Goal: Information Seeking & Learning: Learn about a topic

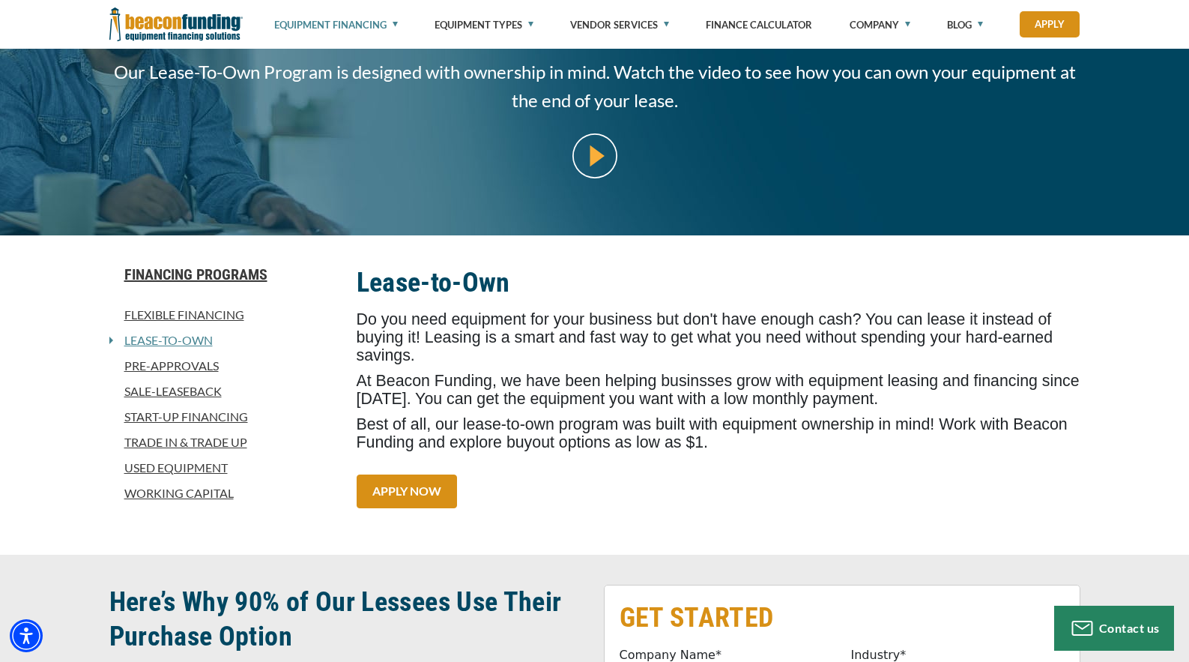
scroll to position [208, 0]
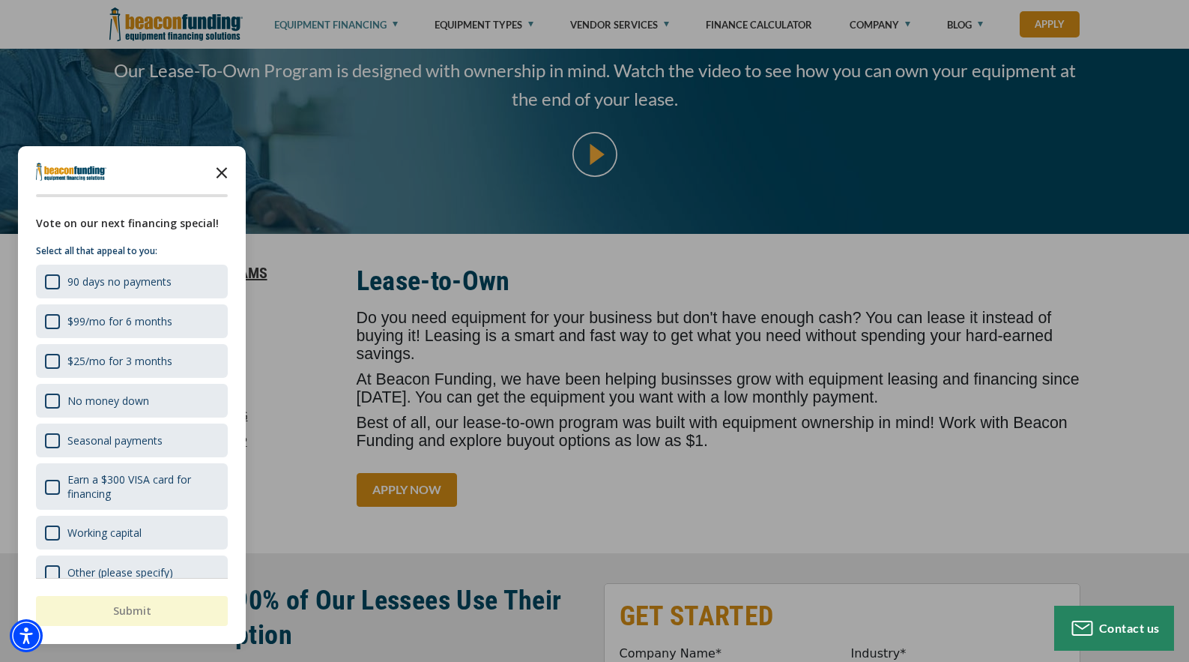
click at [228, 173] on icon "Close the survey" at bounding box center [222, 172] width 30 height 30
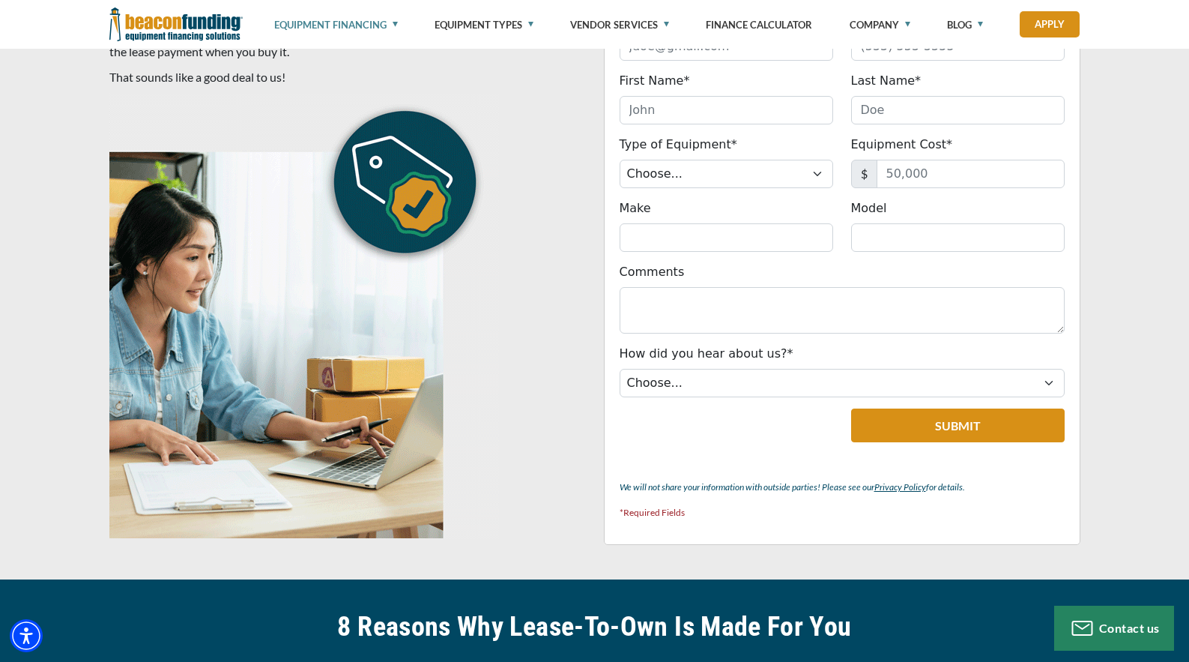
scroll to position [944, 0]
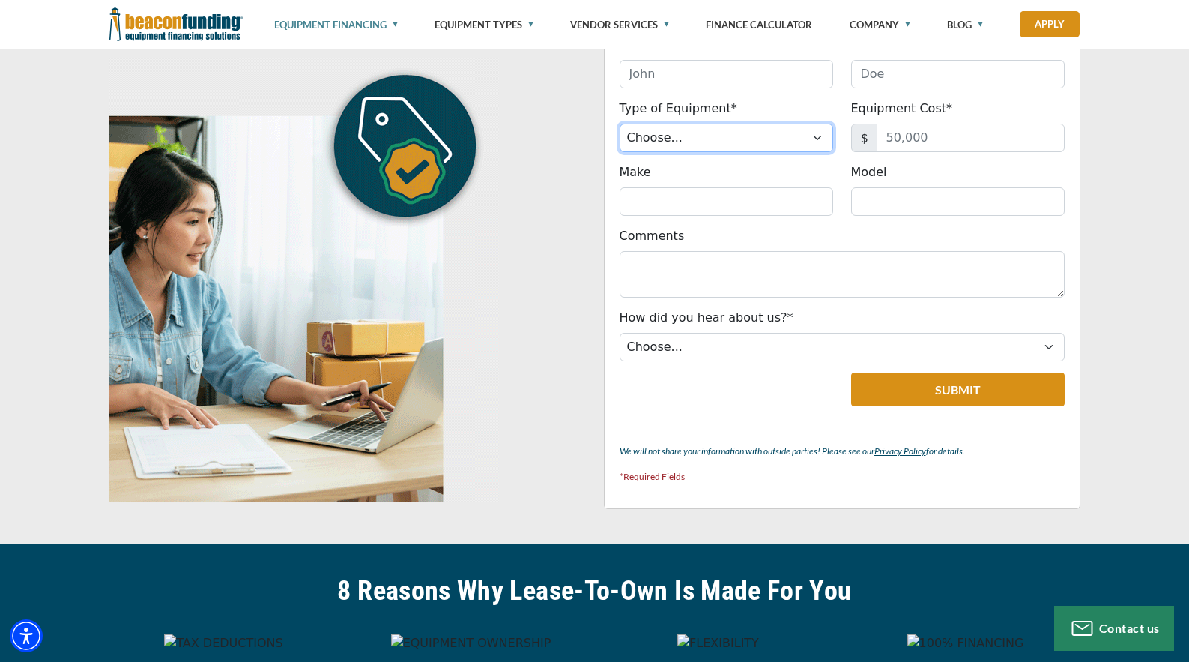
click at [799, 134] on select "Choose... Backhoe Boom/Bucket Truck Chipper Commercial Mower Crane DTG/DTF Prin…" at bounding box center [727, 138] width 214 height 28
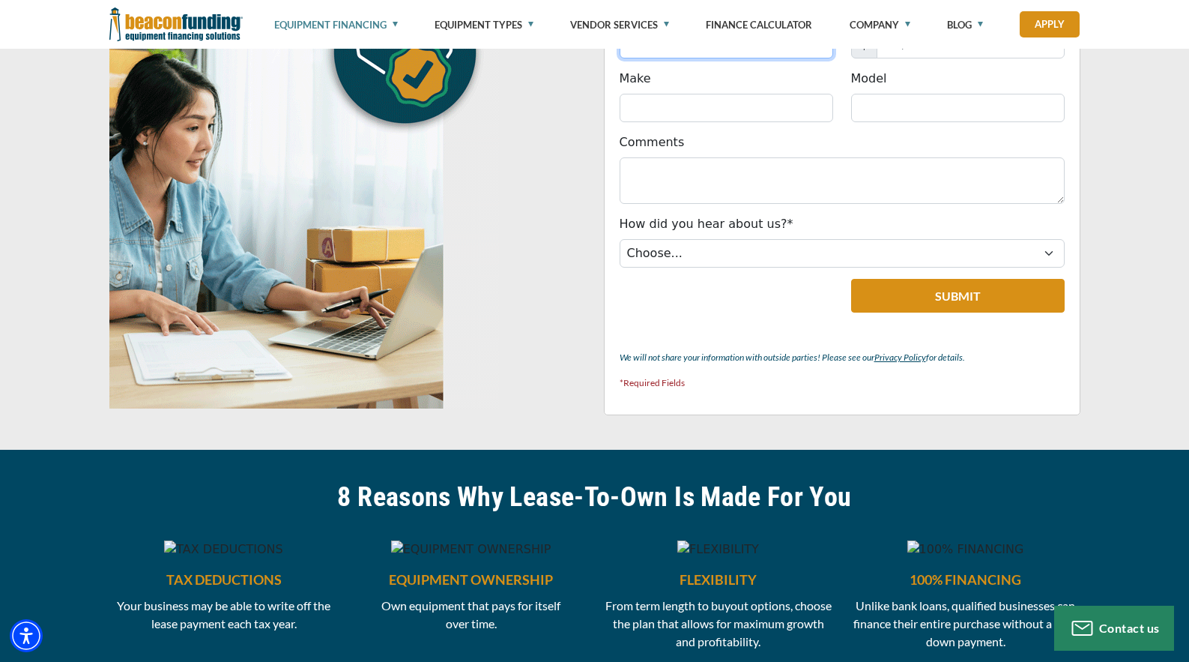
scroll to position [1176, 0]
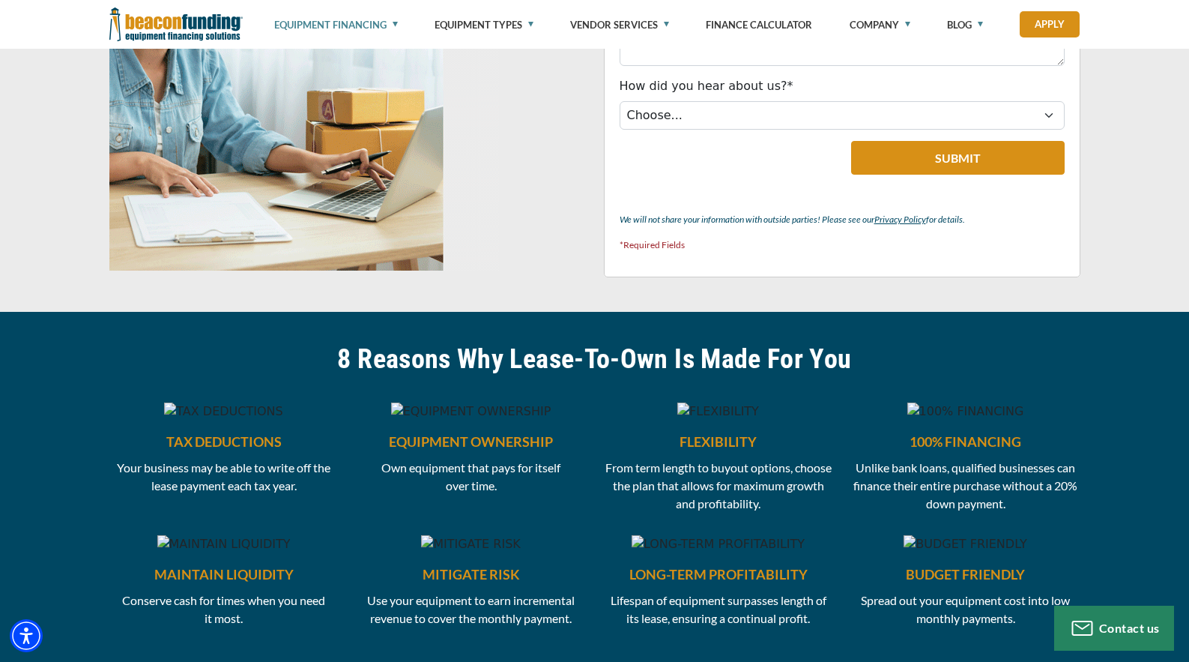
click at [454, 451] on h6 "EQUIPMENT OWNERSHIP" at bounding box center [471, 441] width 229 height 19
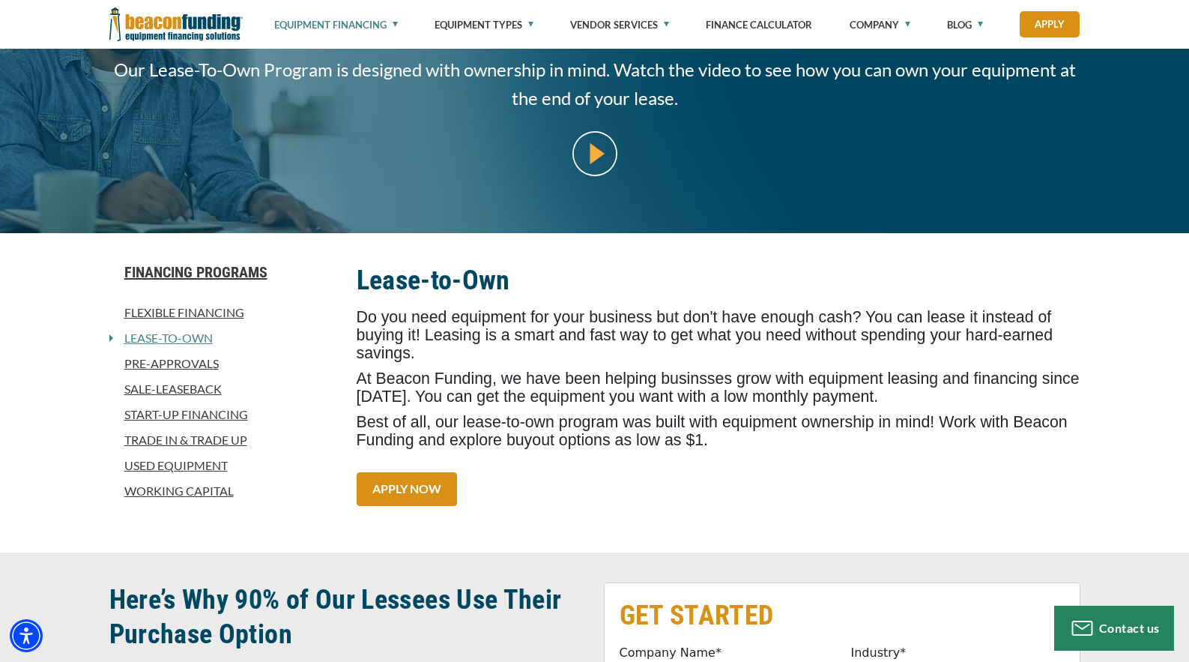
scroll to position [211, 0]
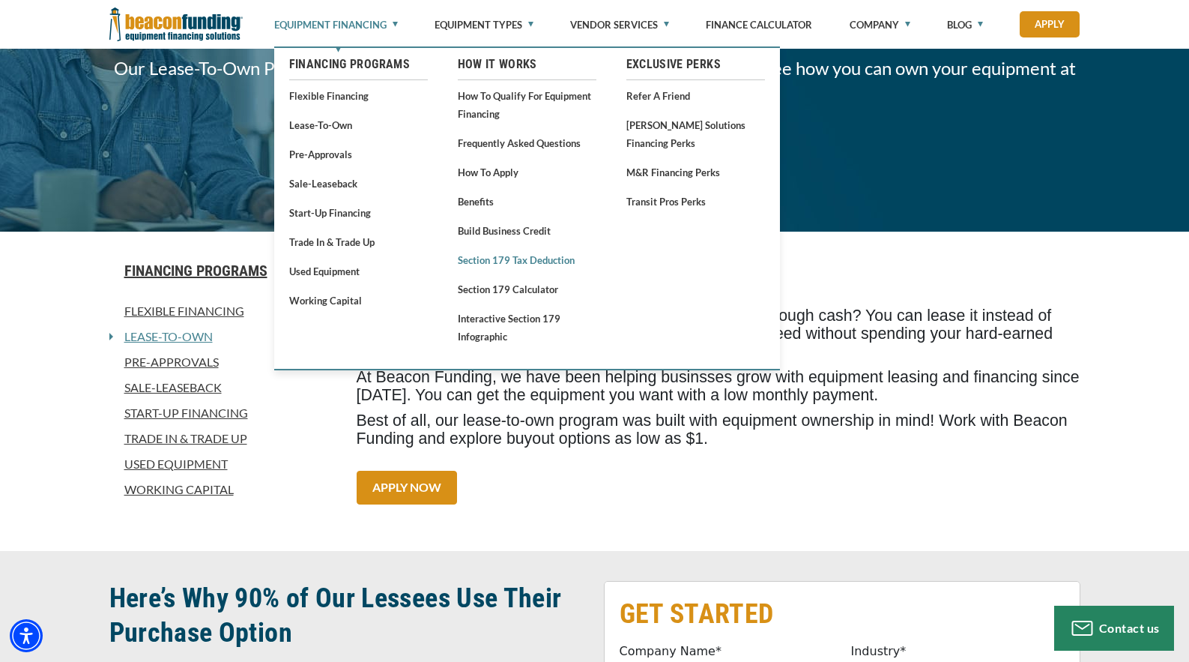
click at [504, 255] on link "Section 179 Tax Deduction" at bounding box center [527, 259] width 139 height 19
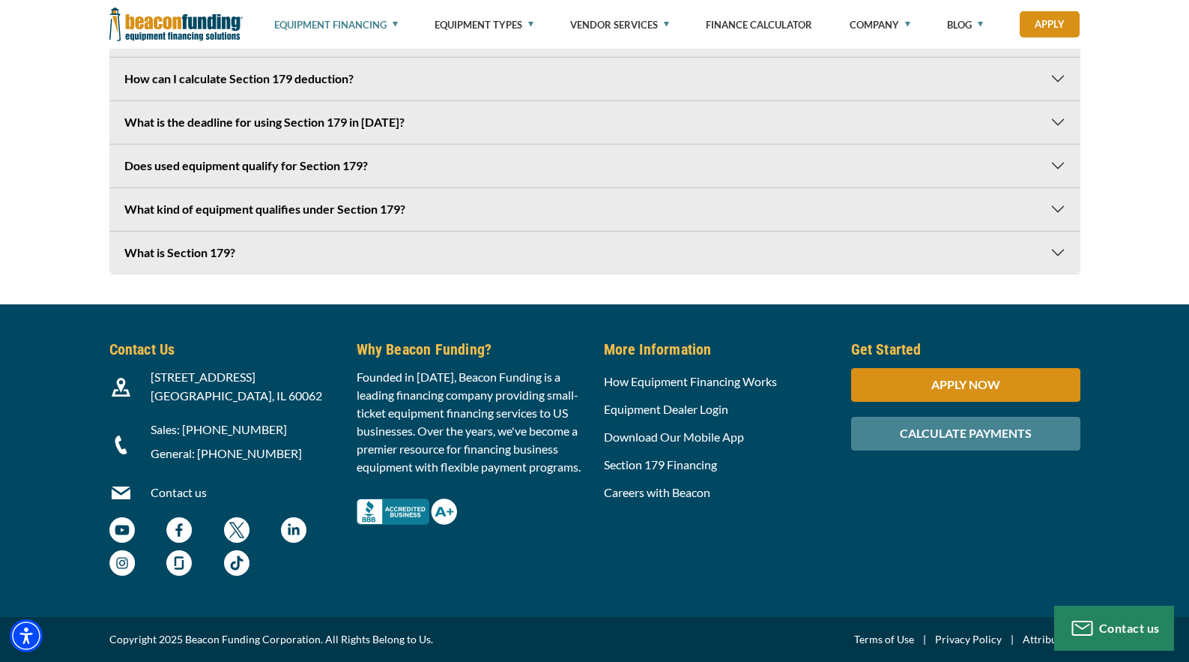
scroll to position [4557, 0]
